Goal: Transaction & Acquisition: Purchase product/service

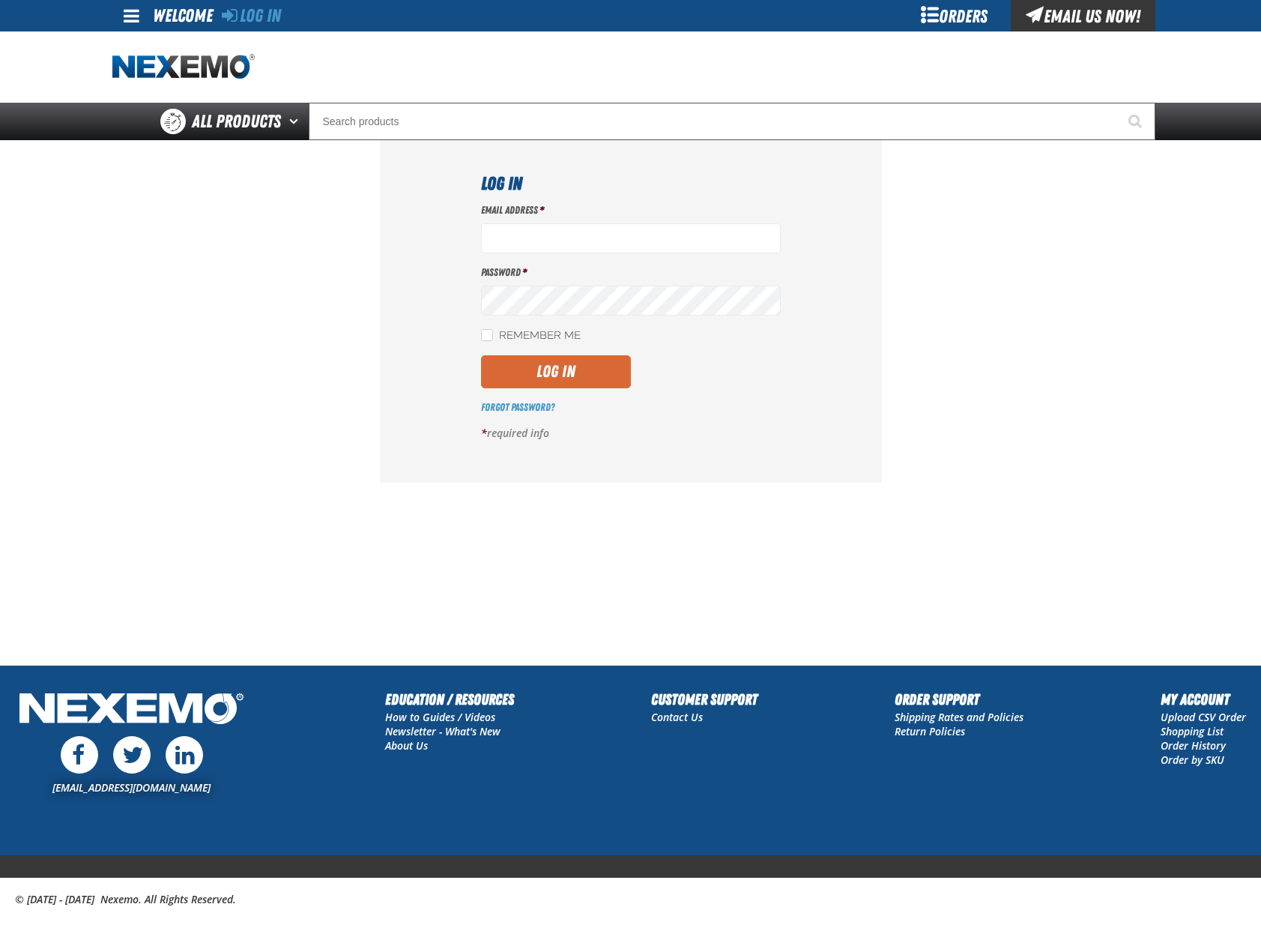
type input "mglazier@vtaig.com"
click at [552, 366] on button "Log In" at bounding box center [556, 372] width 150 height 33
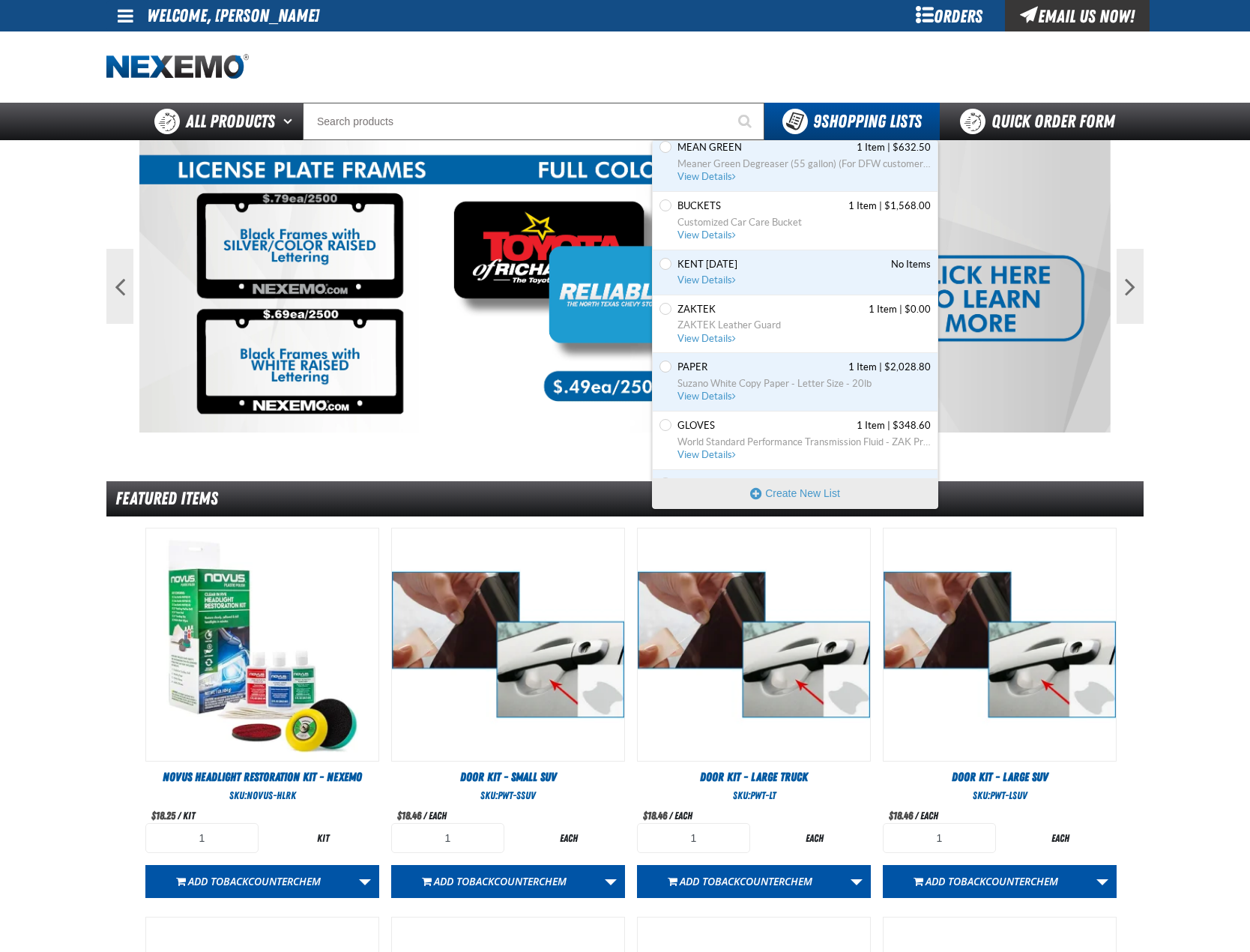
scroll to position [213, 0]
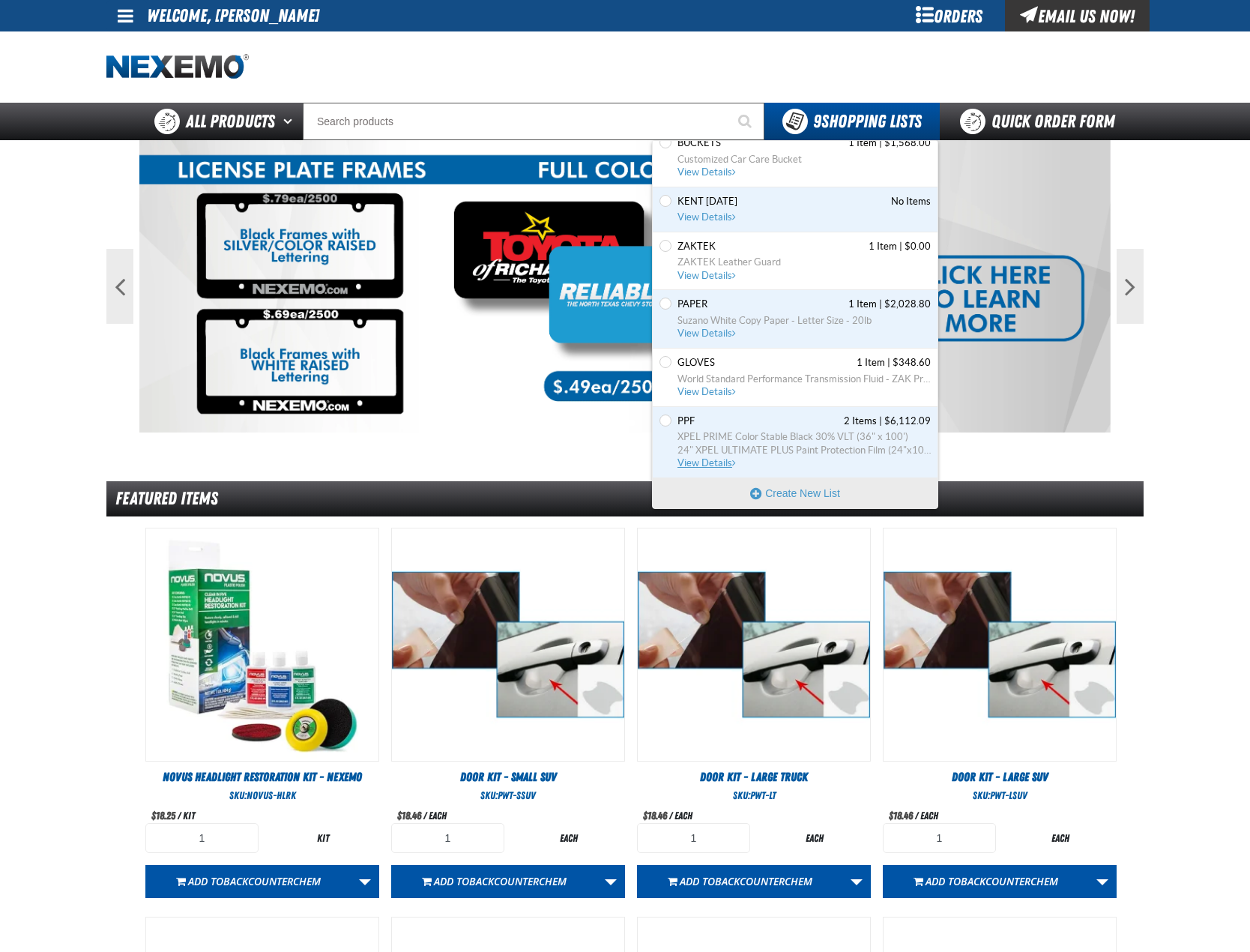
click at [756, 418] on span "PPF 2 Items | $6,112.09" at bounding box center [804, 421] width 254 height 13
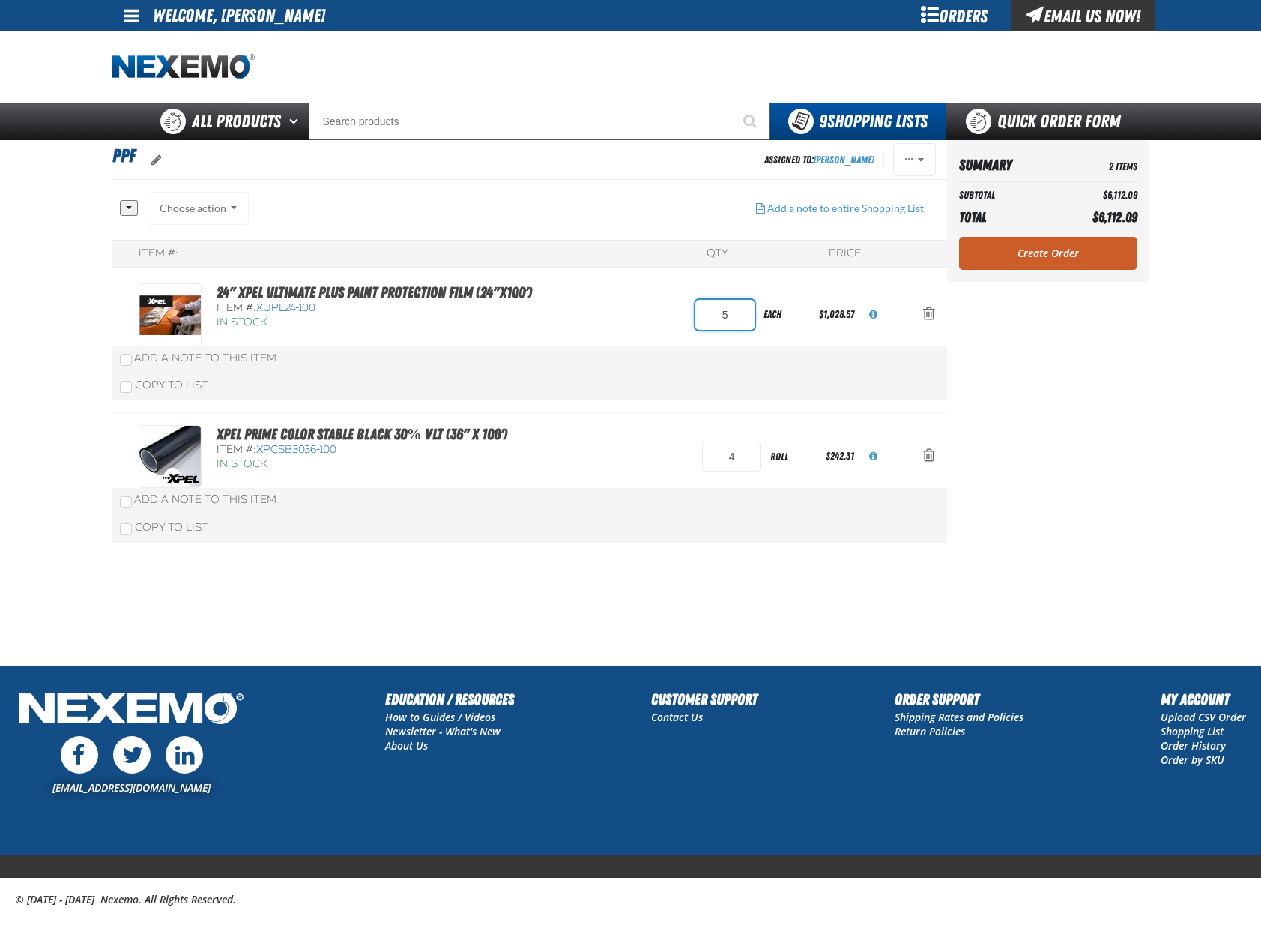
drag, startPoint x: 746, startPoint y: 313, endPoint x: 691, endPoint y: 313, distance: 55.0
click at [691, 313] on div "24" XPEL ULTIMATE PLUS Paint Protection Film (24"x100') Item #: XUPL24-100 In S…" at bounding box center [514, 315] width 752 height 63
type input "7"
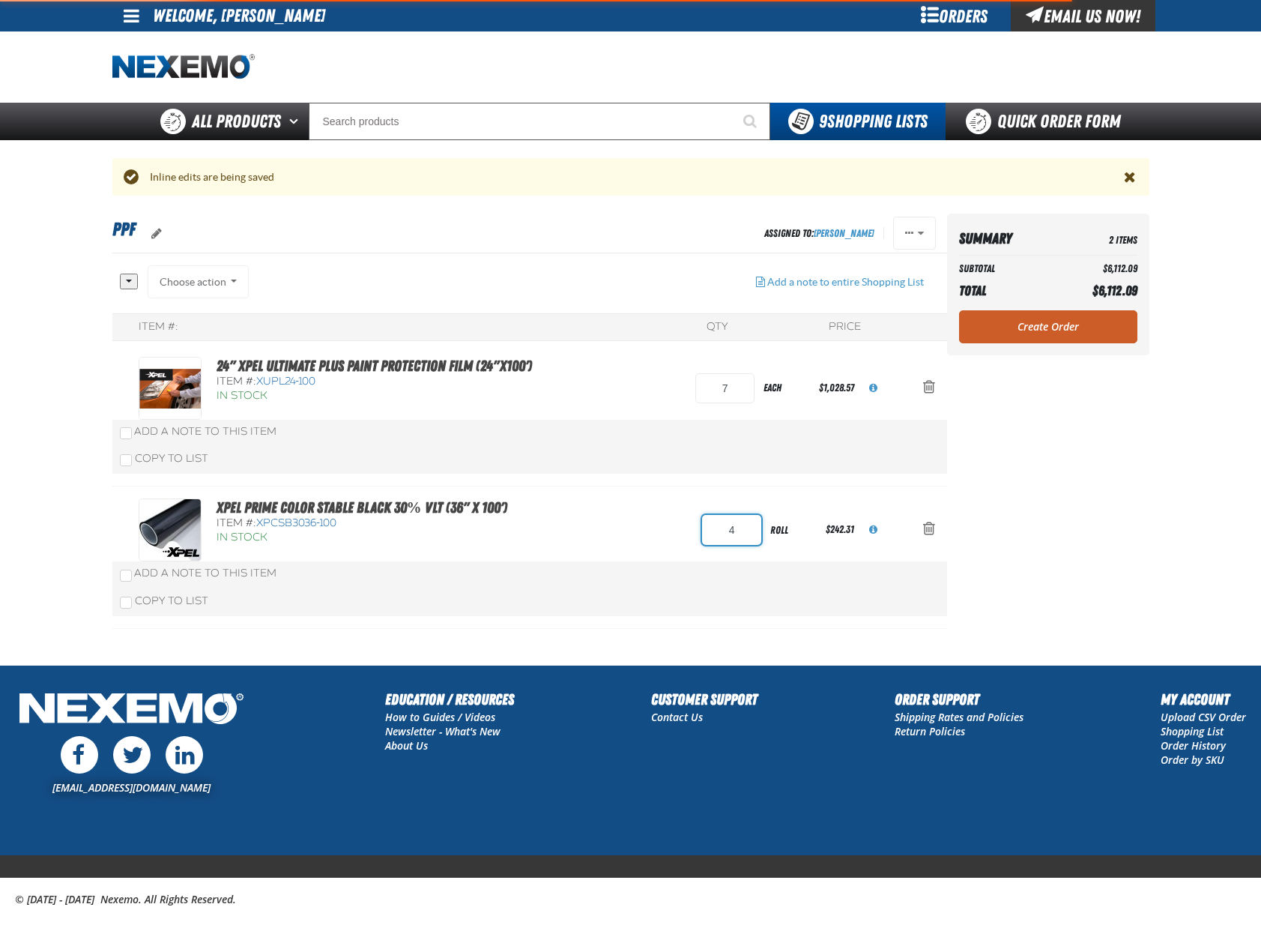
drag, startPoint x: 748, startPoint y: 461, endPoint x: 728, endPoint y: 463, distance: 20.1
click at [730, 461] on div "Item #: QTY Price 24" XPEL ULTIMATE PLUS Paint Protection Film (24"x100') Item …" at bounding box center [529, 471] width 835 height 315
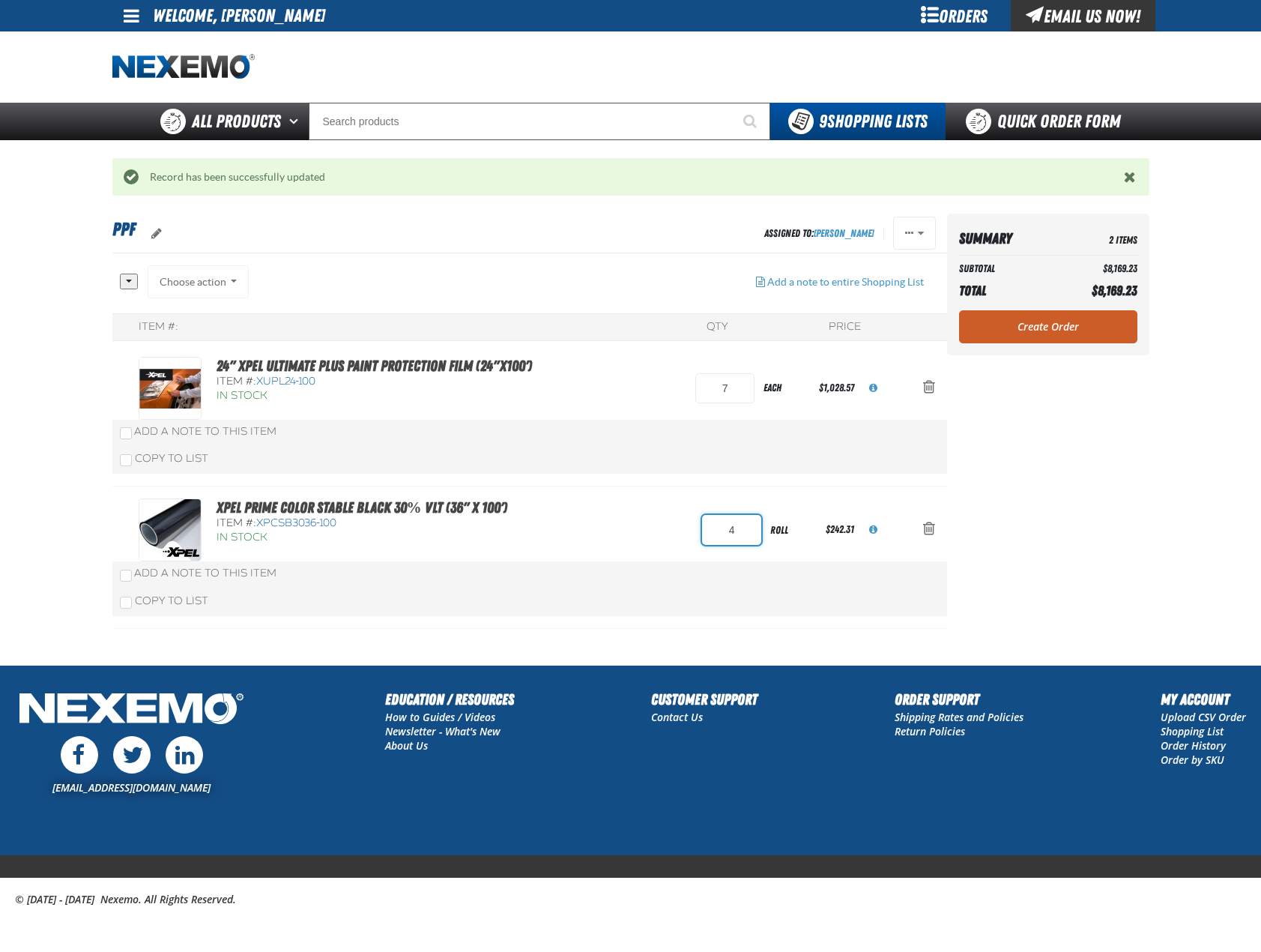
drag, startPoint x: 741, startPoint y: 533, endPoint x: 707, endPoint y: 535, distance: 34.1
click at [709, 535] on input "4" at bounding box center [732, 529] width 60 height 30
type input "7"
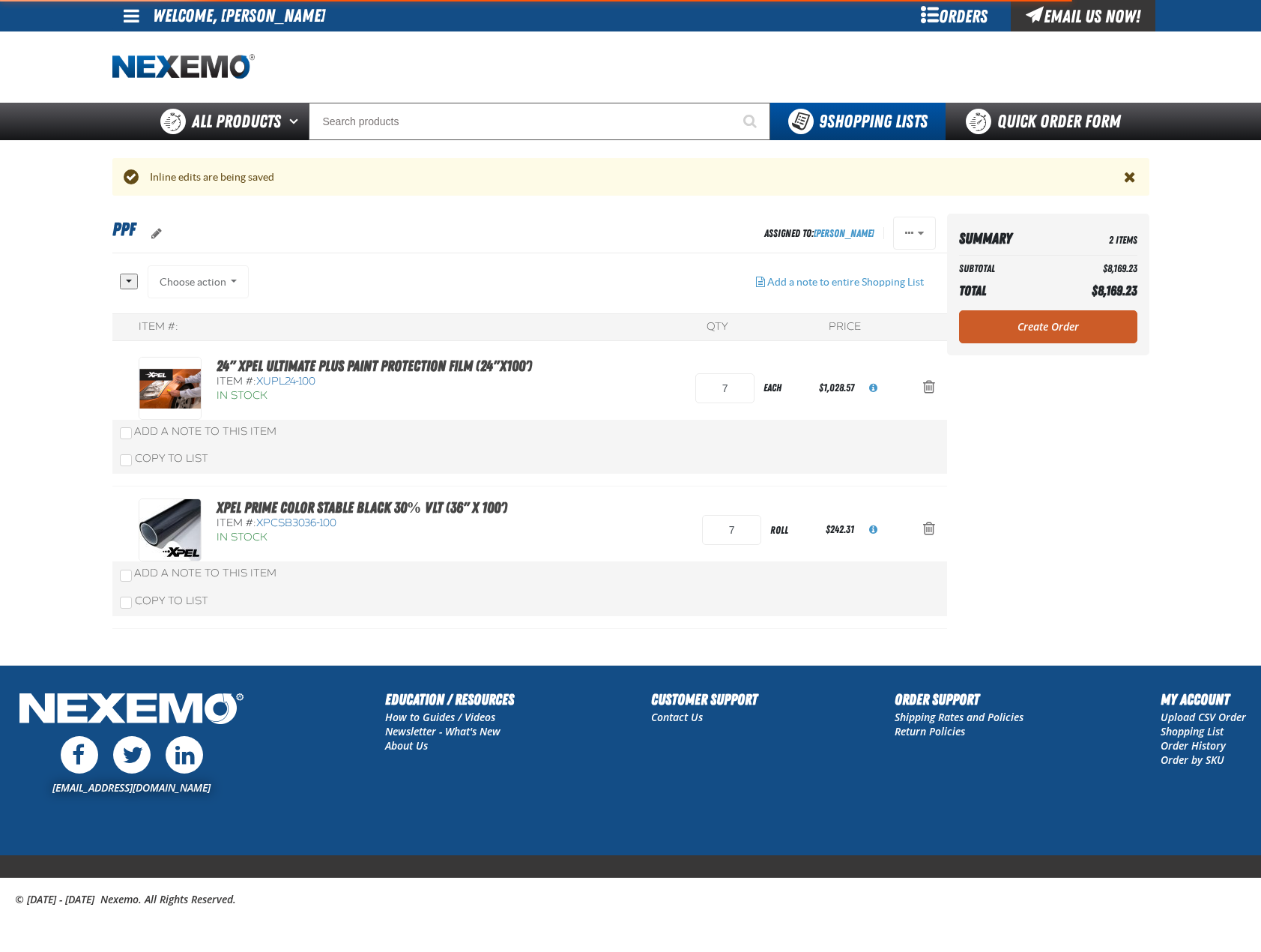
click at [608, 474] on div "Copy To List" at bounding box center [529, 459] width 835 height 29
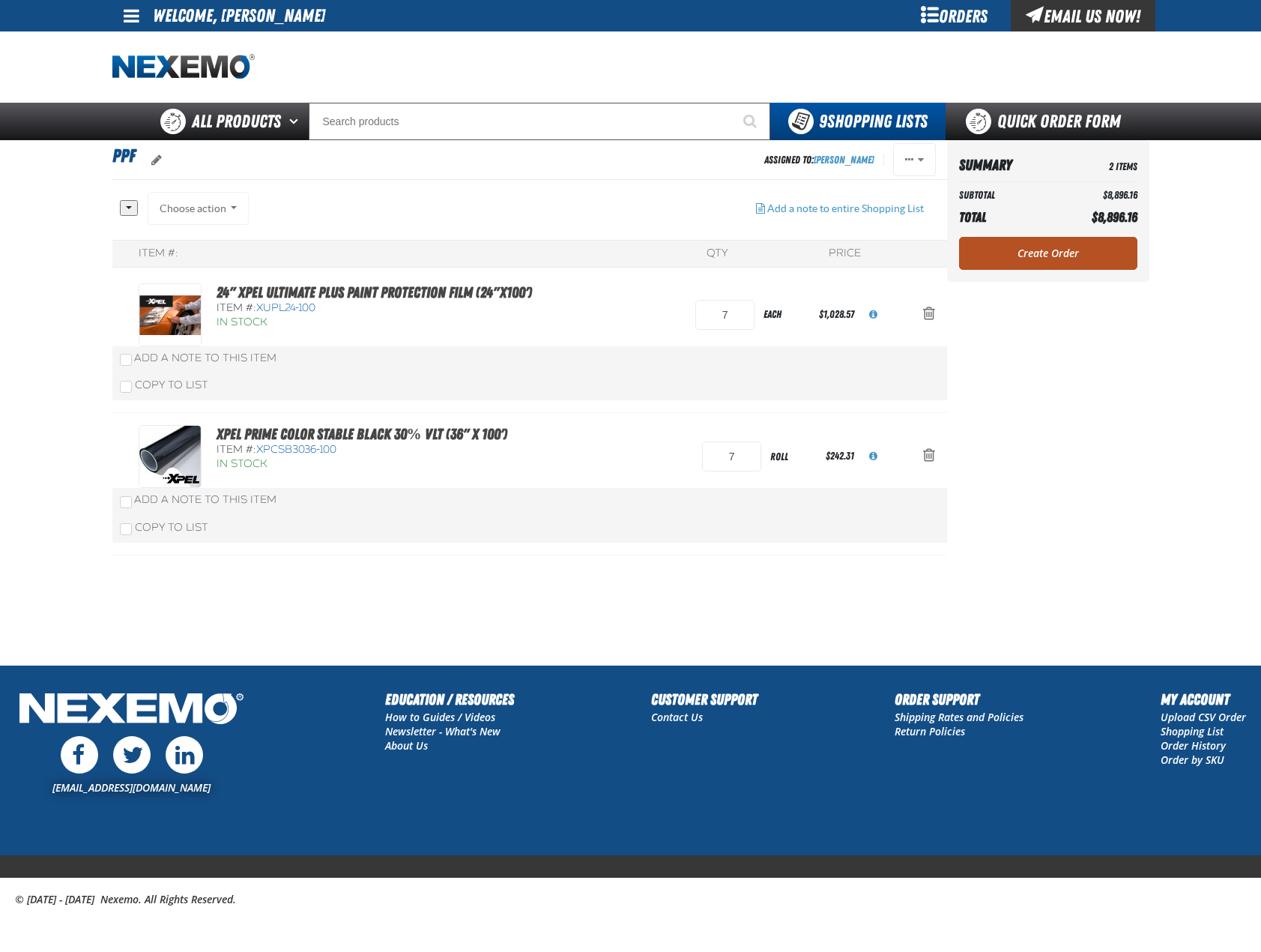
click at [1068, 247] on link "Create Order" at bounding box center [1049, 254] width 179 height 33
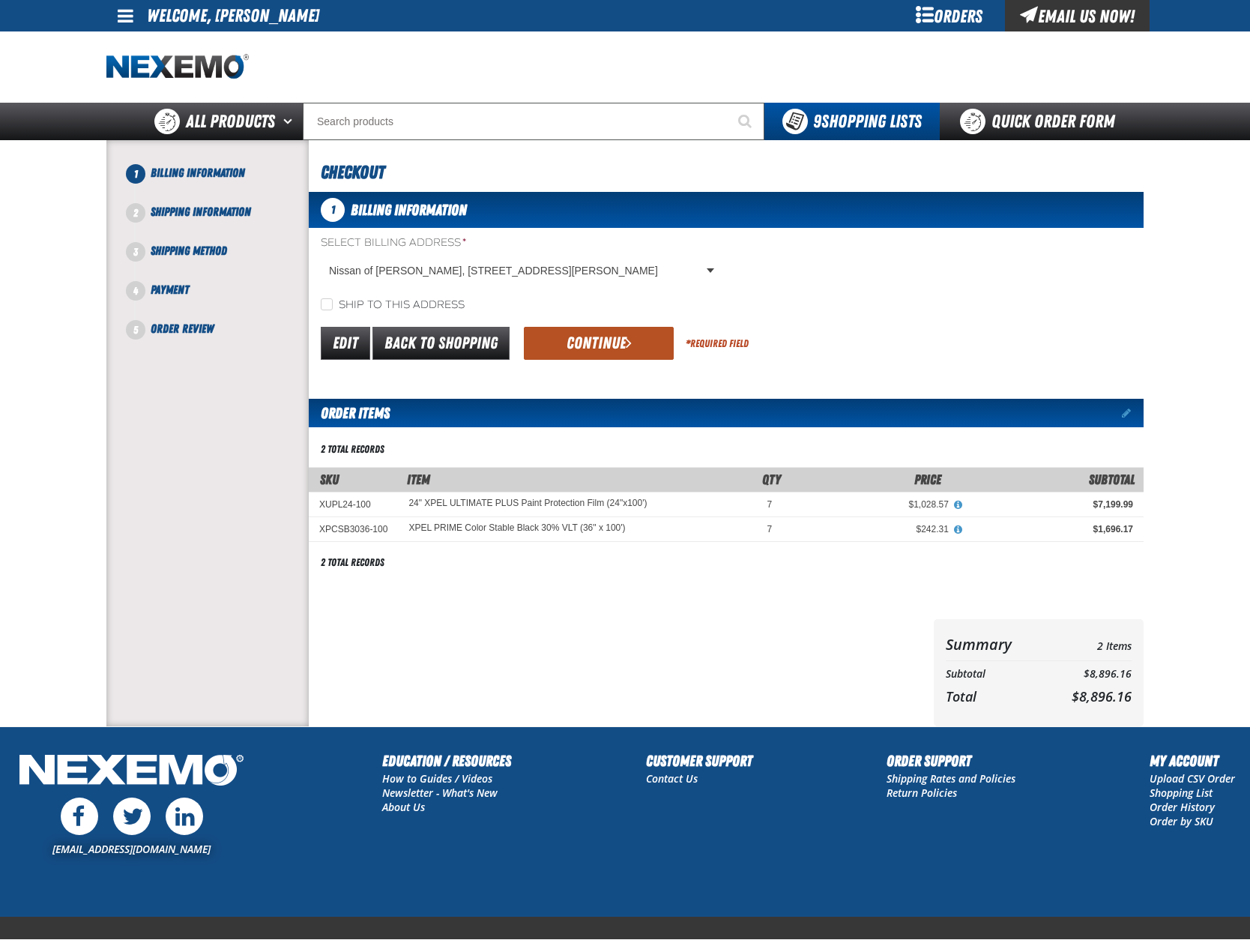
click at [599, 348] on button "Continue" at bounding box center [599, 343] width 150 height 33
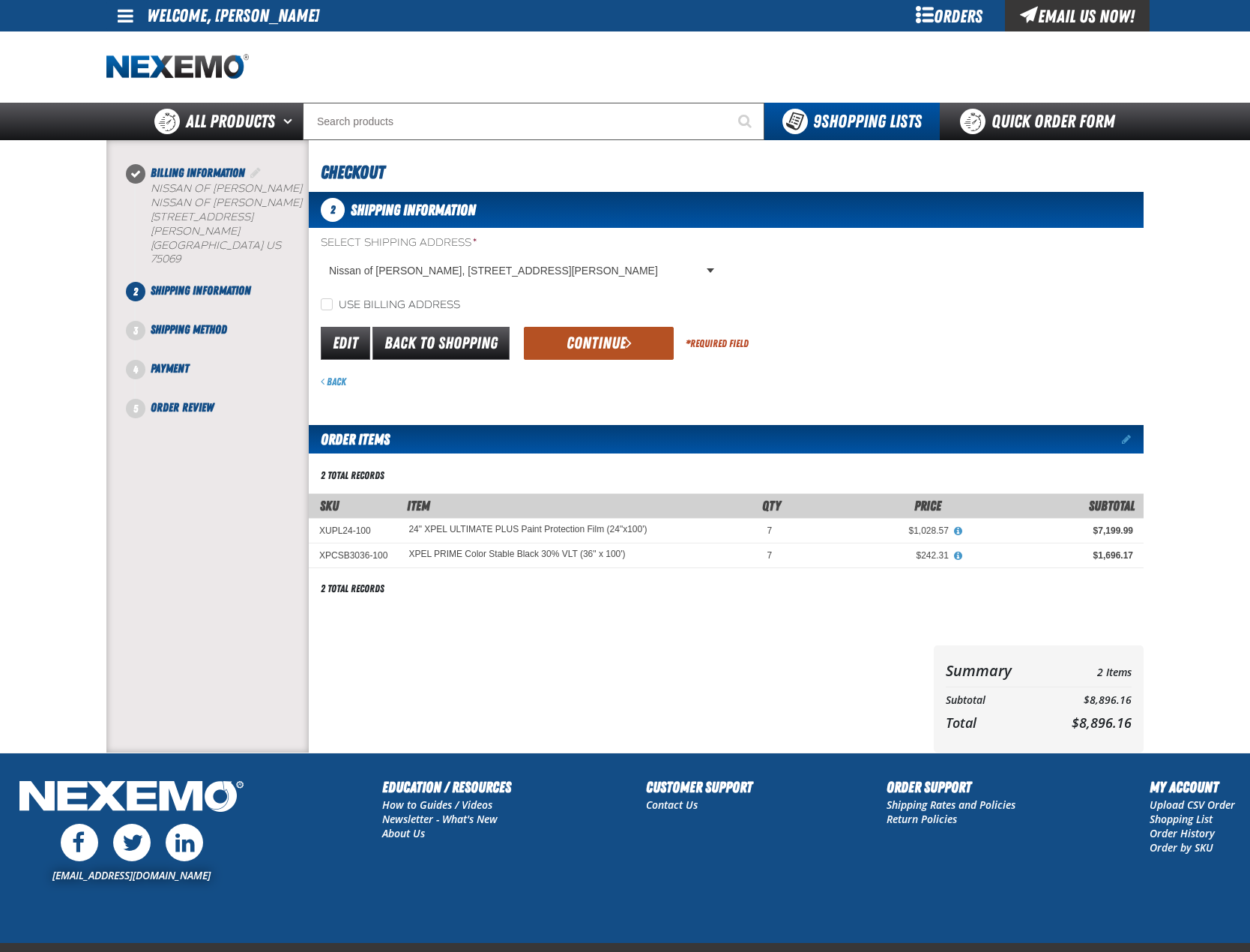
click at [593, 356] on button "Continue" at bounding box center [599, 343] width 150 height 33
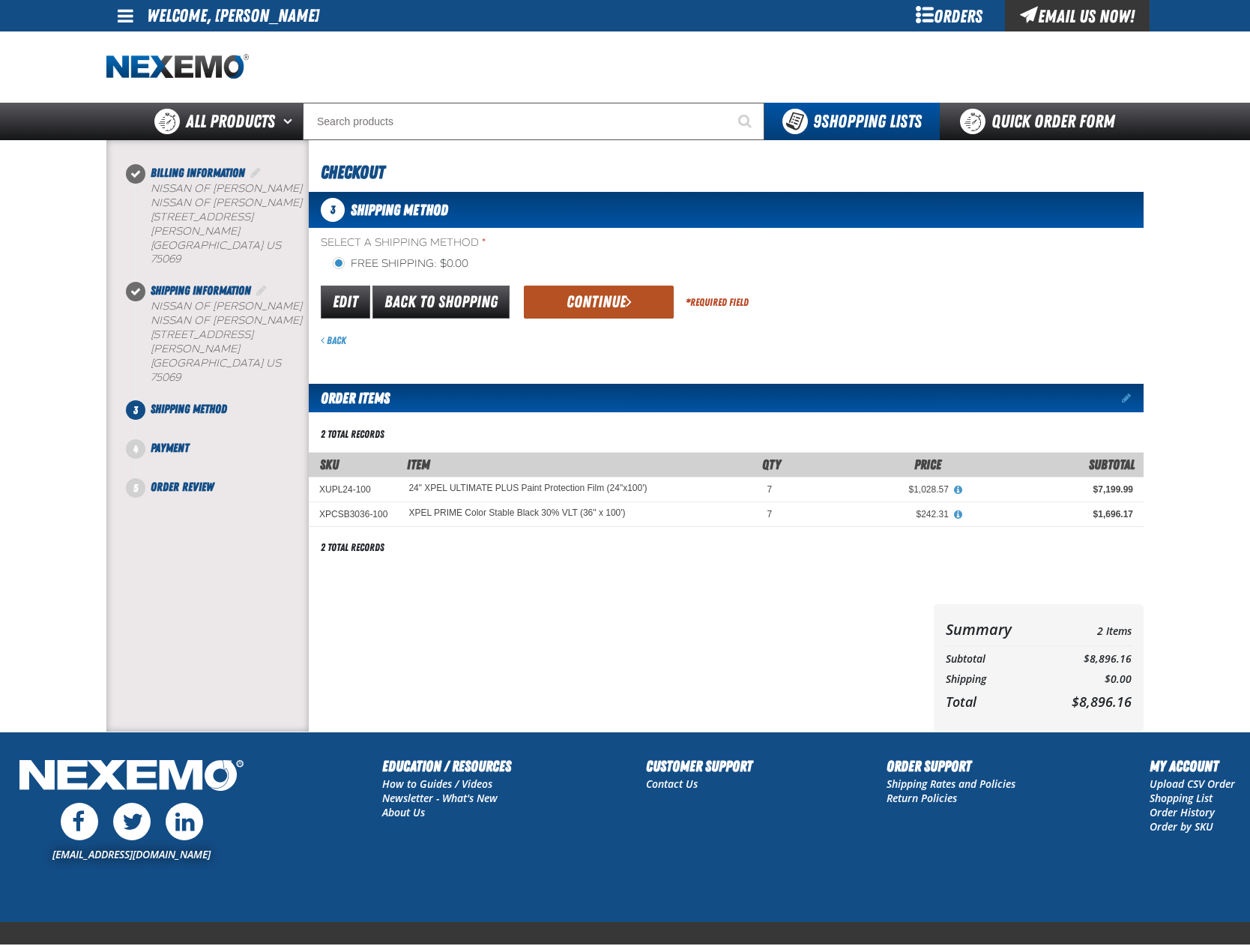
click at [600, 306] on button "Continue" at bounding box center [599, 302] width 150 height 33
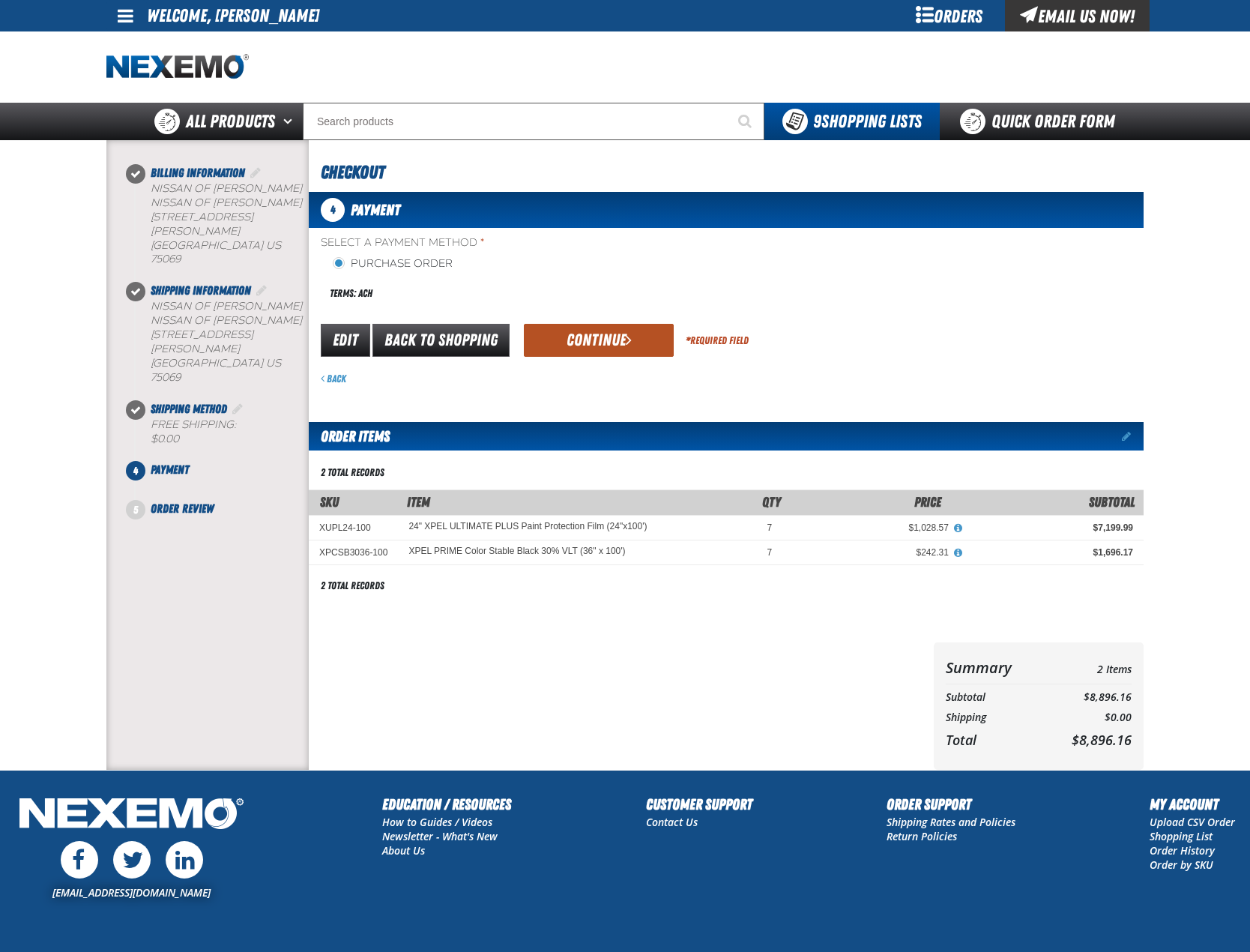
click at [590, 331] on button "Continue" at bounding box center [599, 340] width 150 height 33
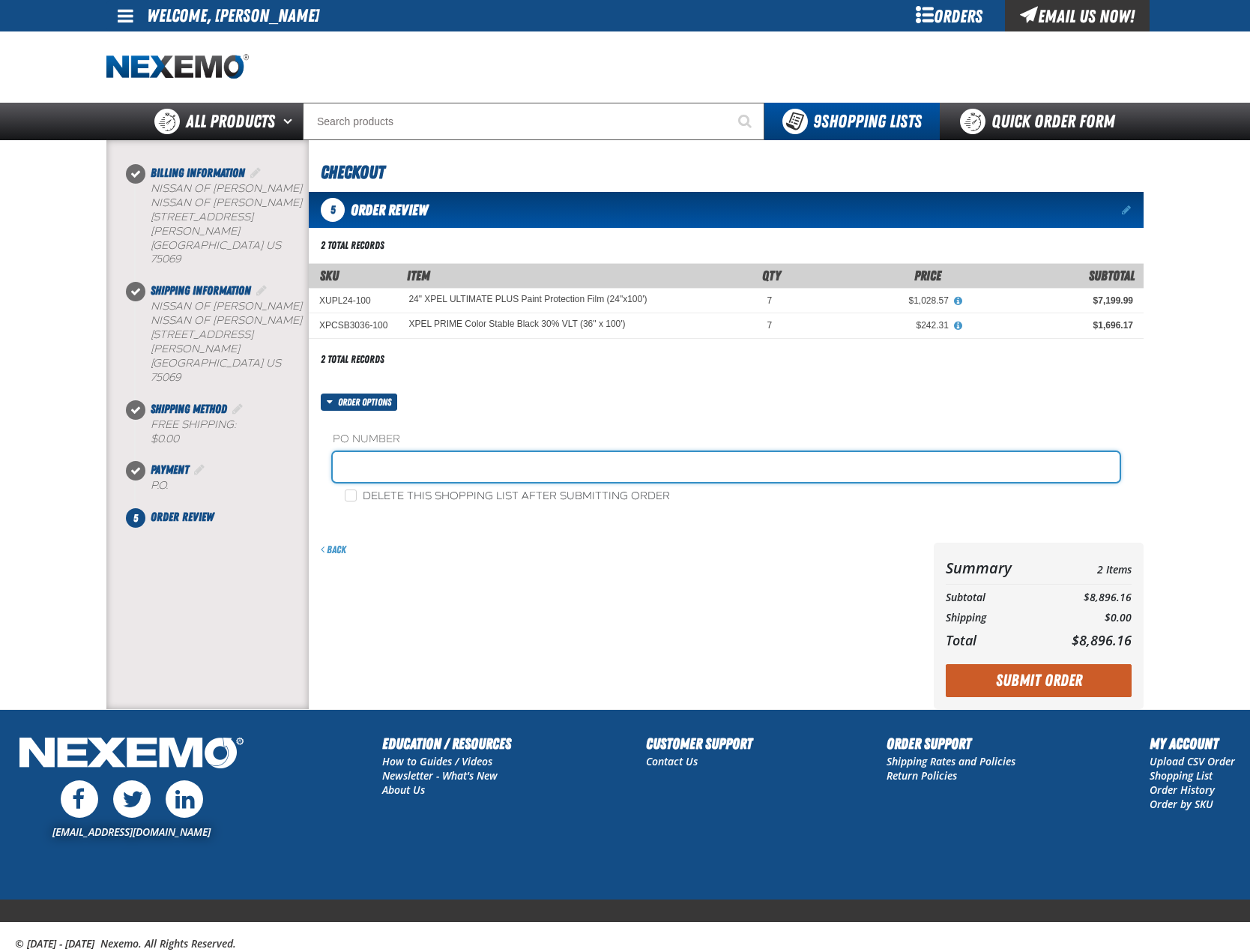
click at [455, 467] on input "text" at bounding box center [725, 466] width 787 height 30
type input "TINT0930"
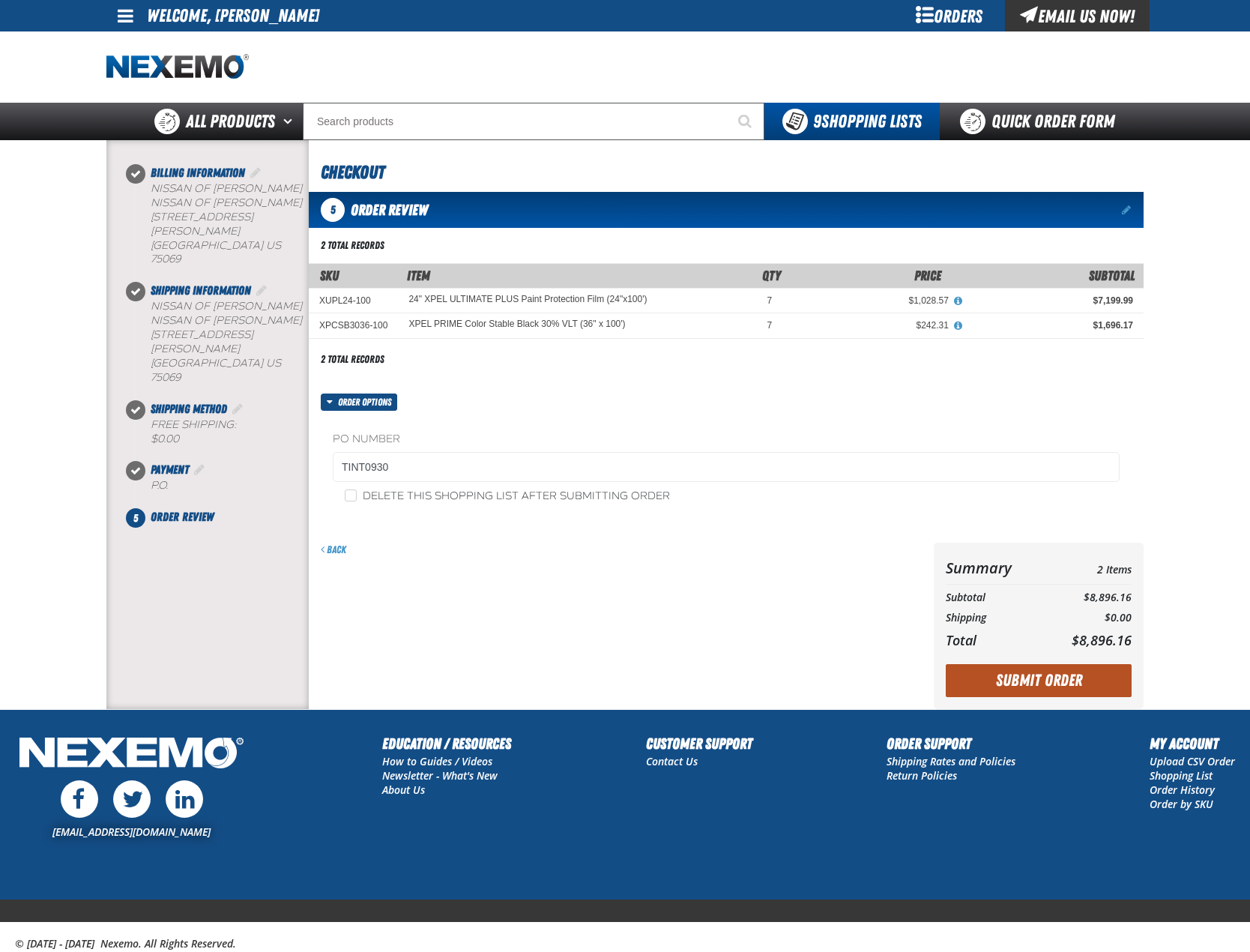
click at [1035, 667] on button "Submit Order" at bounding box center [1039, 680] width 185 height 33
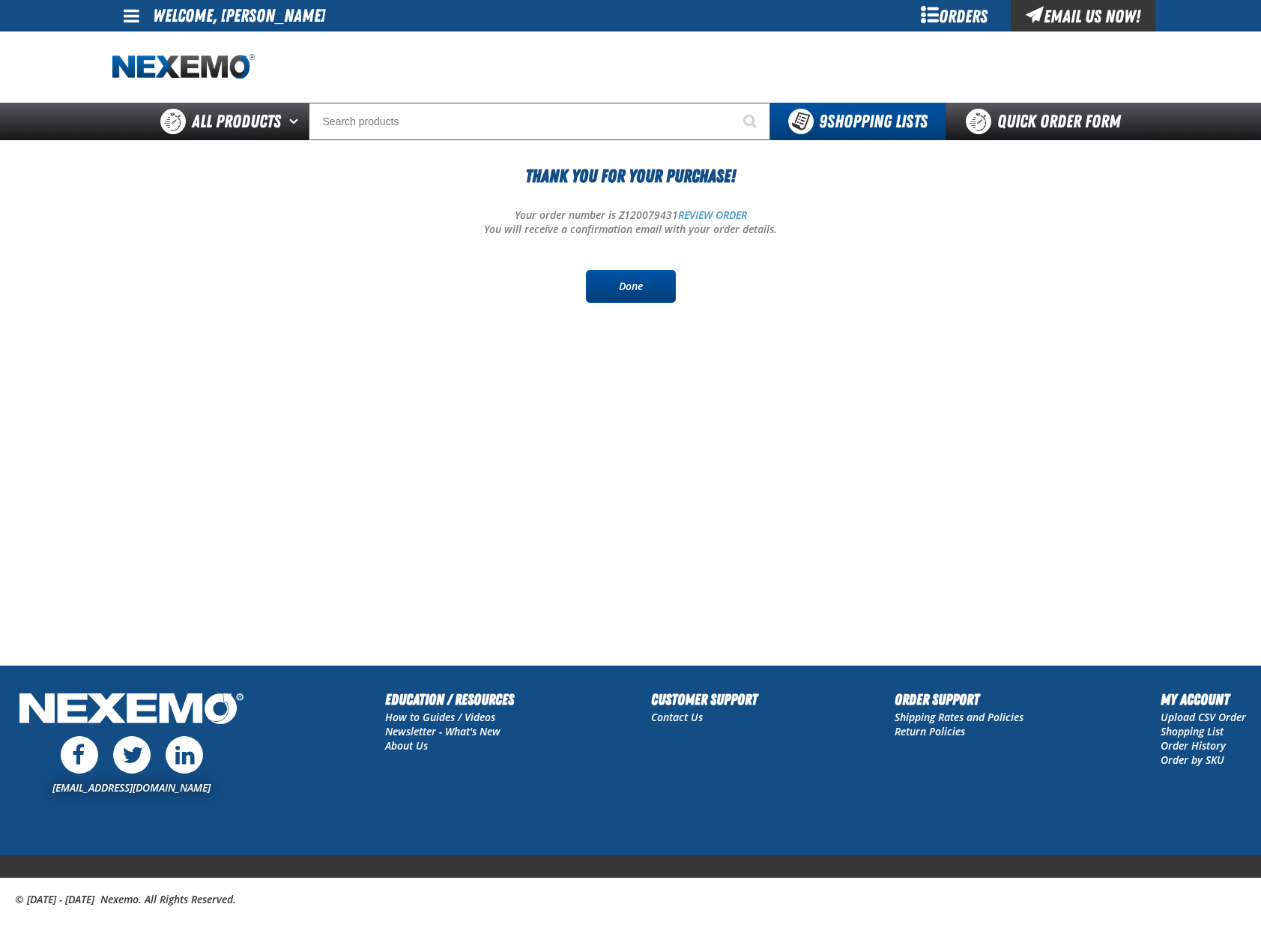
click at [608, 284] on link "Done" at bounding box center [631, 286] width 90 height 33
